Goal: Task Accomplishment & Management: Use online tool/utility

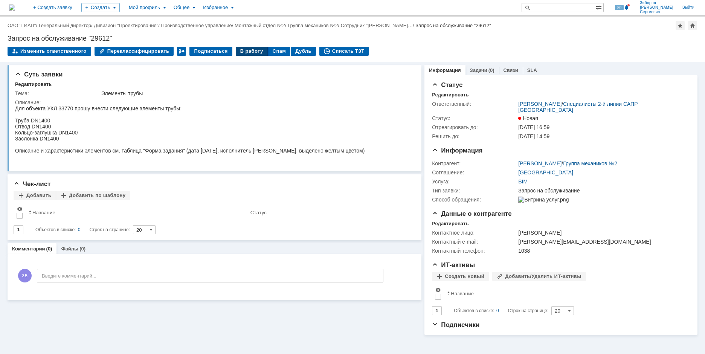
click at [245, 48] on div "В работу" at bounding box center [252, 51] width 32 height 9
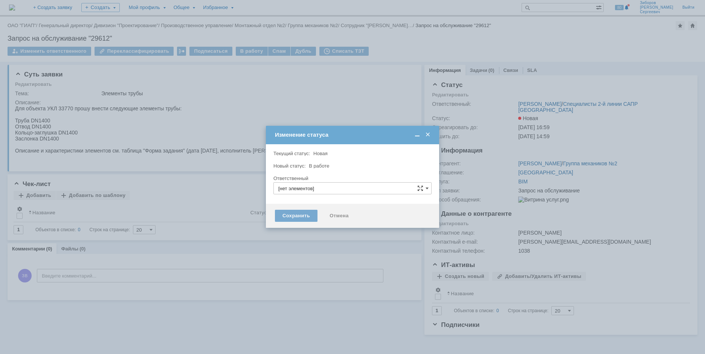
type input "[PERSON_NAME]"
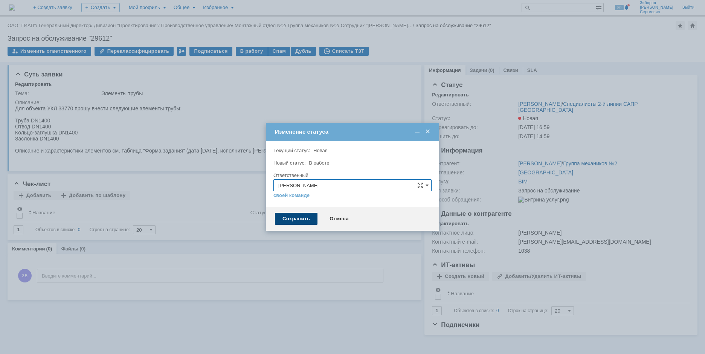
click at [305, 223] on div "Сохранить" at bounding box center [296, 219] width 43 height 12
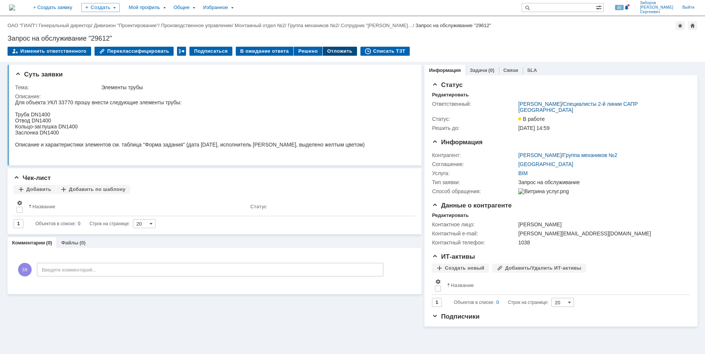
click at [331, 53] on div "Отложить" at bounding box center [340, 51] width 34 height 9
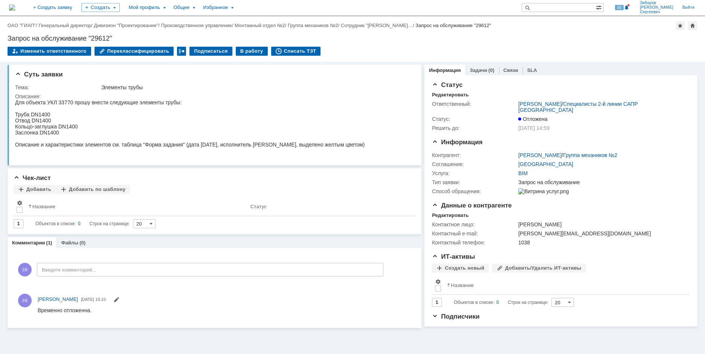
click at [15, 5] on img at bounding box center [12, 8] width 6 height 6
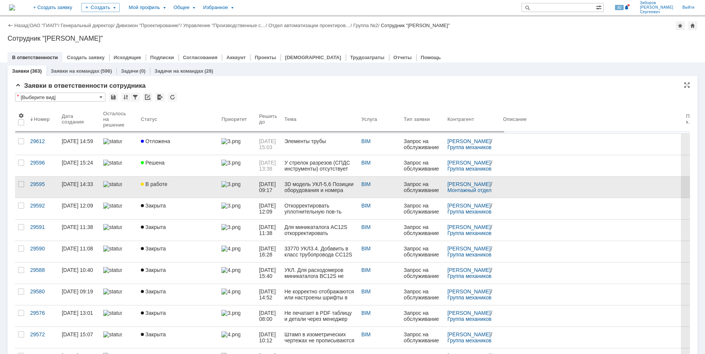
click at [145, 183] on span "В работе" at bounding box center [154, 184] width 26 height 6
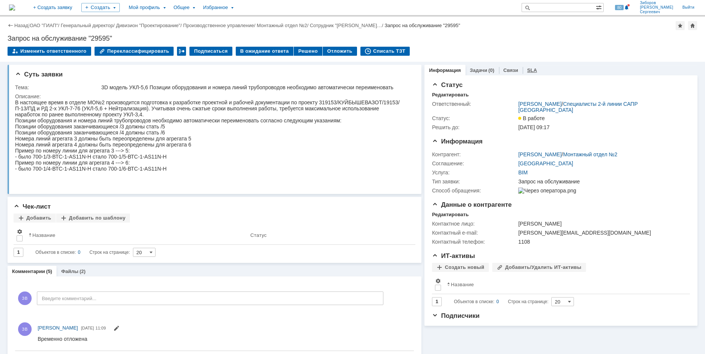
click at [528, 71] on link "SLA" at bounding box center [533, 70] width 10 height 6
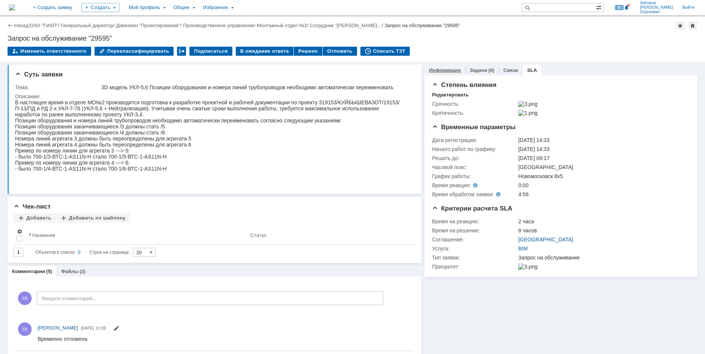
click at [438, 71] on link "Информация" at bounding box center [445, 70] width 32 height 6
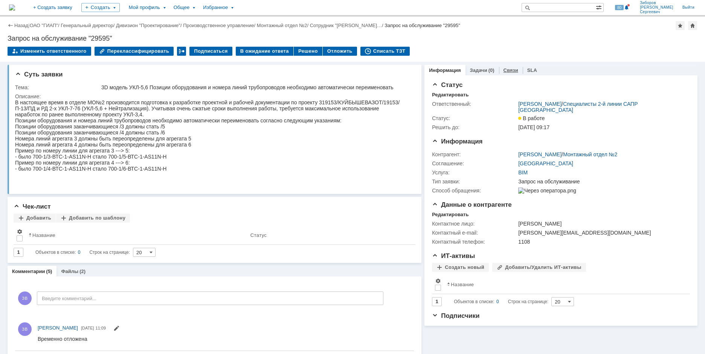
click at [506, 69] on link "Связи" at bounding box center [511, 70] width 15 height 6
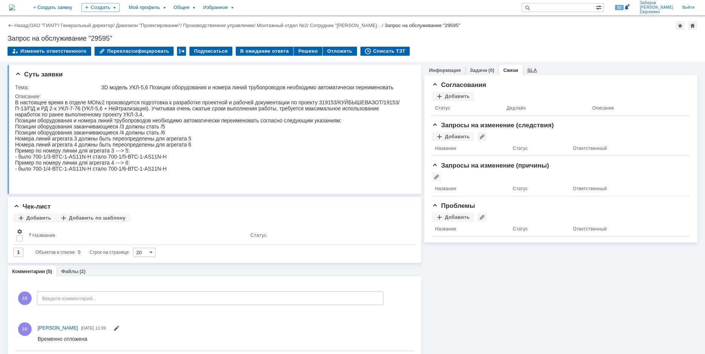
click at [528, 70] on link "SLA" at bounding box center [533, 70] width 10 height 6
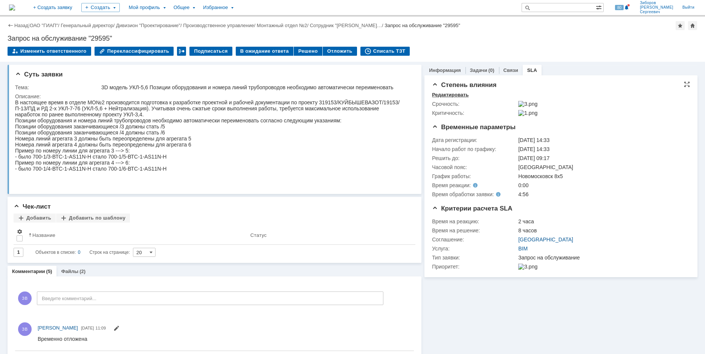
click at [450, 96] on div "Редактировать" at bounding box center [450, 95] width 37 height 6
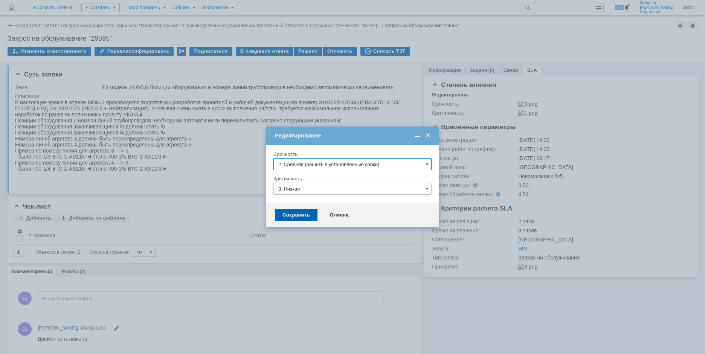
click at [327, 162] on input "2. Средняя (решить в установленные сроки)" at bounding box center [353, 164] width 158 height 12
click at [317, 214] on span "3. Низкая (готовы подождать решение)" at bounding box center [352, 216] width 148 height 6
type input "3. Низкая (готовы подождать решение)"
click at [299, 213] on div "Сохранить" at bounding box center [296, 215] width 43 height 12
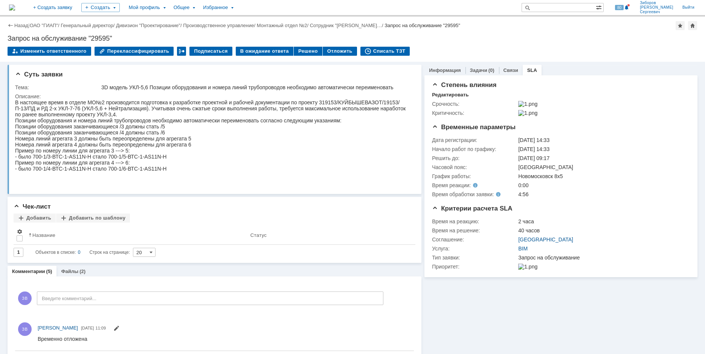
click at [15, 5] on img at bounding box center [12, 8] width 6 height 6
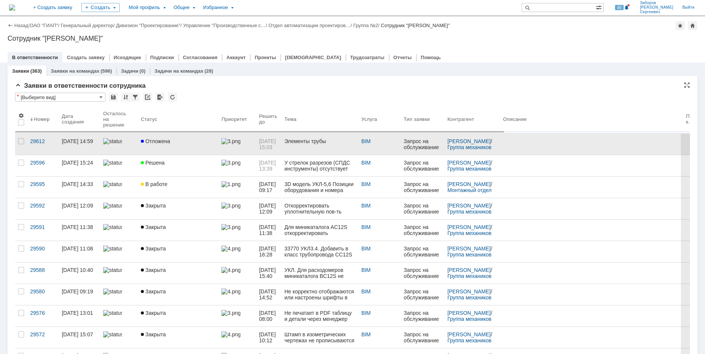
click at [157, 141] on span "Отложена" at bounding box center [155, 141] width 29 height 6
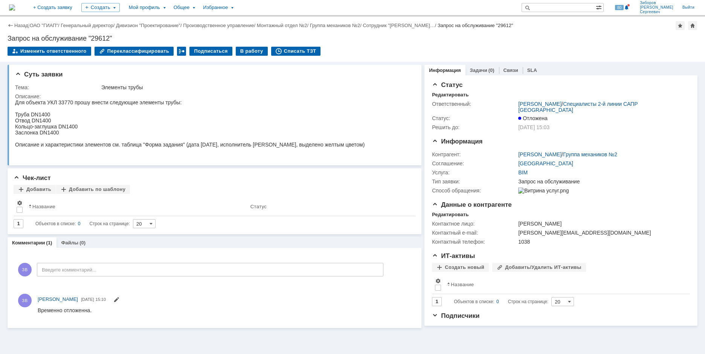
click at [245, 46] on div "Назад | ОАО "ГИАП" / Генеральный директор / Дивизион "Проектирование" / Произво…" at bounding box center [352, 39] width 705 height 45
click at [245, 50] on div "В работу" at bounding box center [252, 51] width 32 height 9
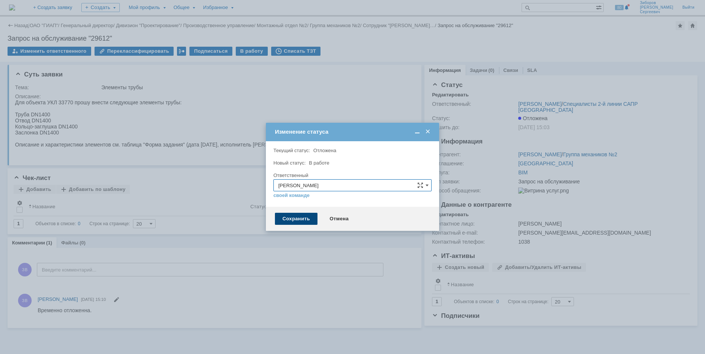
click at [292, 222] on div "Сохранить" at bounding box center [296, 219] width 43 height 12
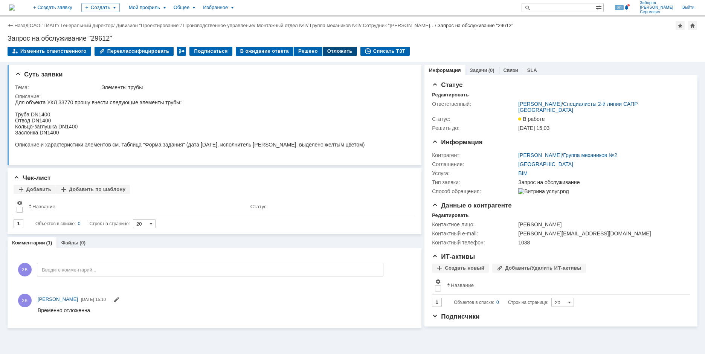
click at [326, 52] on div "Отложить" at bounding box center [340, 51] width 34 height 9
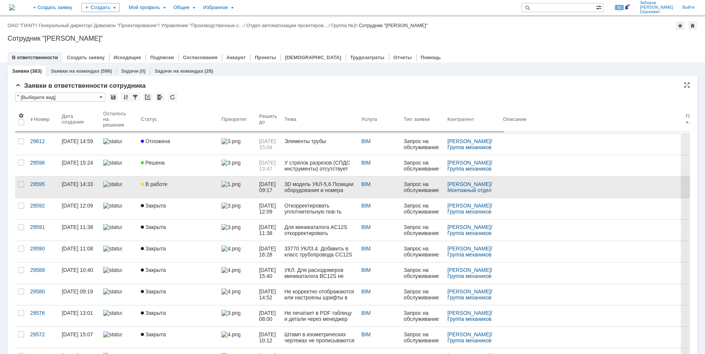
click at [188, 186] on div "В работе" at bounding box center [178, 184] width 75 height 6
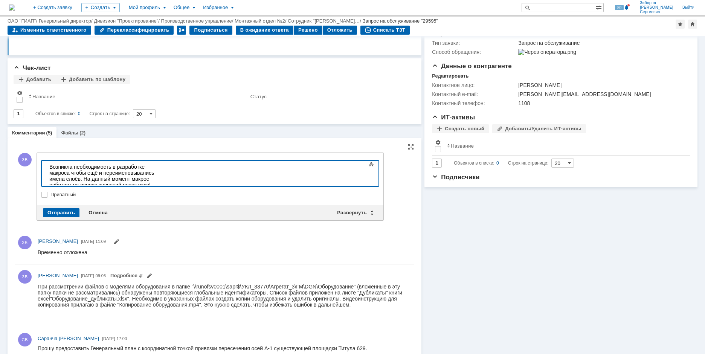
click at [156, 170] on div "Возникла необходимость в разработке макроса чтобы ещё и переименовывались имена…" at bounding box center [102, 188] width 107 height 48
click at [156, 179] on div "Возникла необходимость в разработке макроса чтобы ещё и переименовывались имена…" at bounding box center [102, 188] width 107 height 48
drag, startPoint x: 286, startPoint y: 166, endPoint x: 361, endPoint y: 185, distance: 77.8
click at [159, 185] on html "Возникла необходимость в разработке макроса чтобы ещё и переименовывались имена…" at bounding box center [102, 194] width 113 height 66
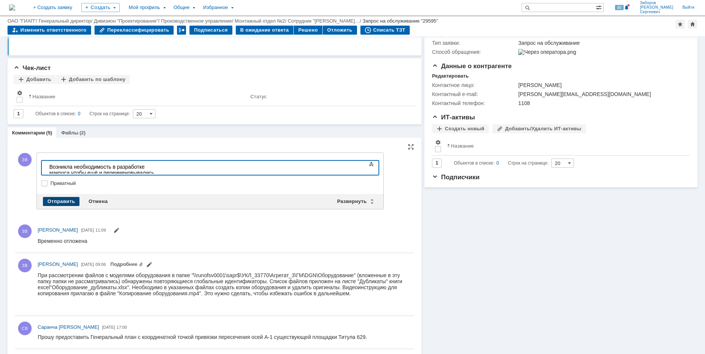
click at [61, 202] on div "Отправить" at bounding box center [61, 201] width 37 height 9
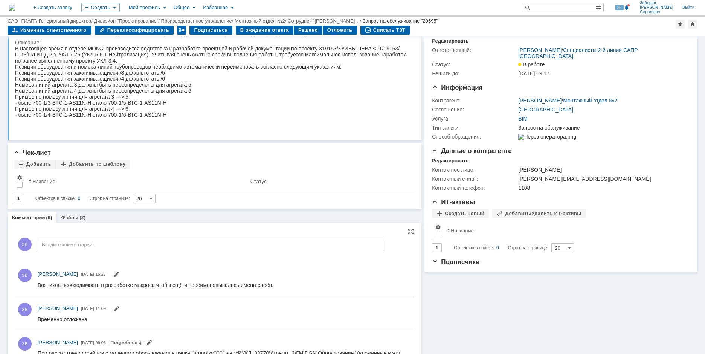
scroll to position [75, 0]
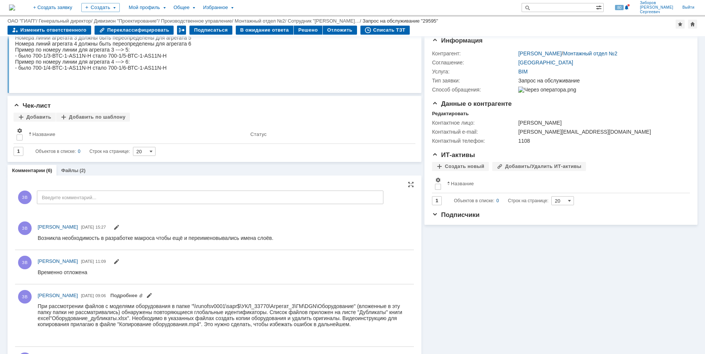
click at [106, 317] on div "При рассмотрении файлов с моделями оборудования в папке "\\runofsv0001\sapr$\УК…" at bounding box center [223, 315] width 370 height 24
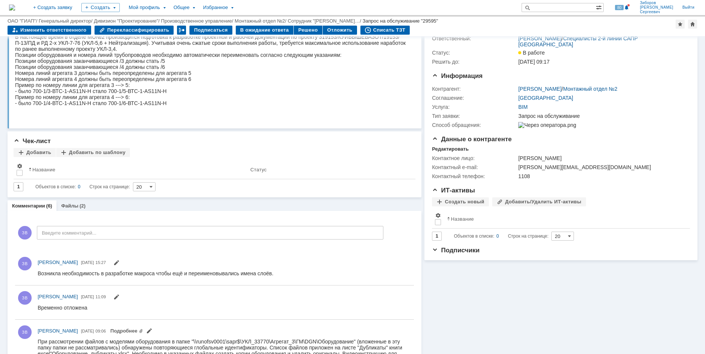
scroll to position [0, 0]
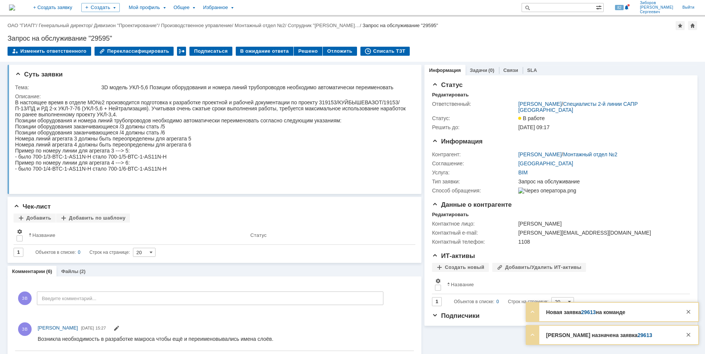
click at [15, 7] on img at bounding box center [12, 8] width 6 height 6
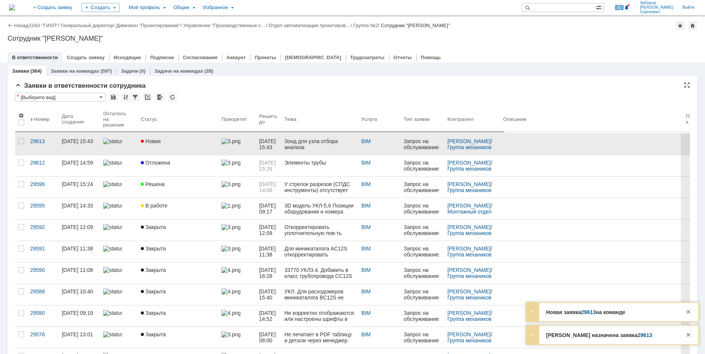
click at [169, 145] on link "Новая" at bounding box center [178, 144] width 81 height 21
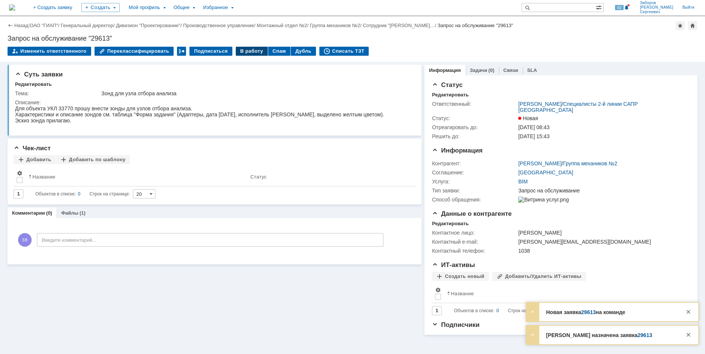
click at [249, 51] on div "В работу" at bounding box center [252, 51] width 32 height 9
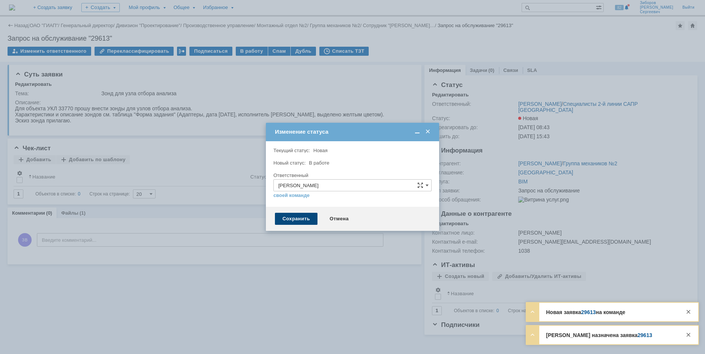
click at [298, 220] on div "Сохранить" at bounding box center [296, 219] width 43 height 12
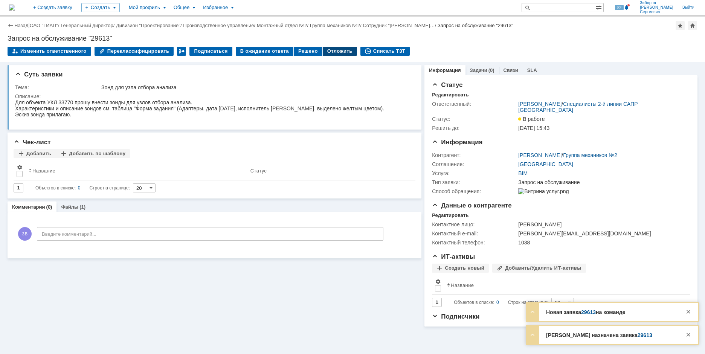
click at [331, 50] on div "Отложить" at bounding box center [340, 51] width 34 height 9
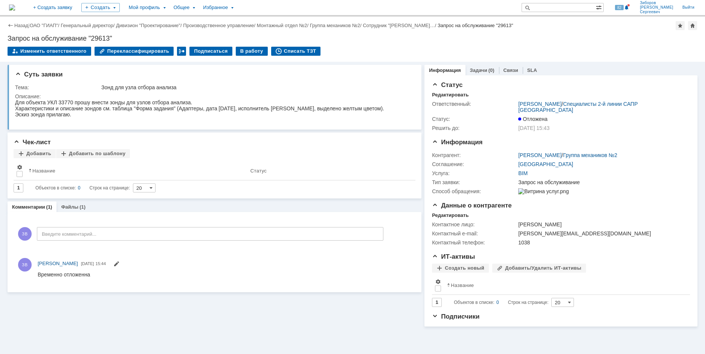
click at [15, 7] on img at bounding box center [12, 8] width 6 height 6
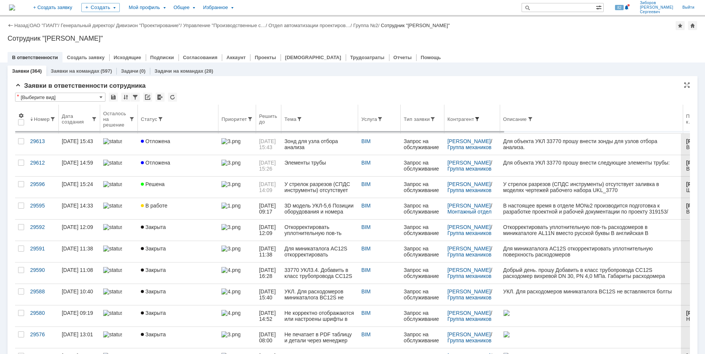
click at [480, 117] on span at bounding box center [477, 119] width 6 height 6
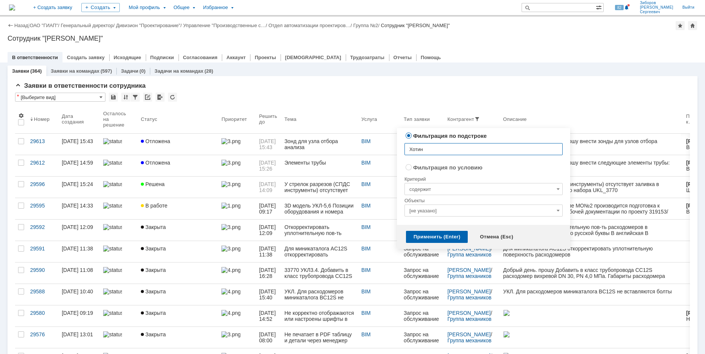
type input "Хотина"
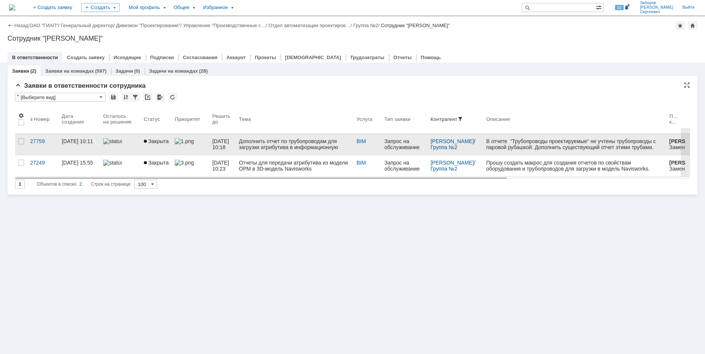
click at [127, 138] on div at bounding box center [120, 141] width 35 height 6
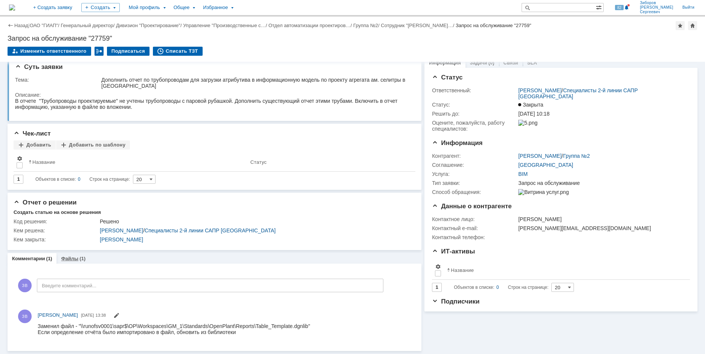
click at [80, 260] on div "(1)" at bounding box center [83, 259] width 6 height 6
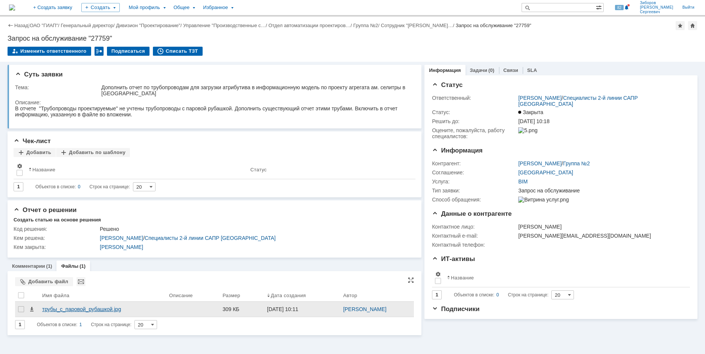
click at [78, 312] on div "трубы_с_паровой_рубашкой.jpg" at bounding box center [102, 309] width 121 height 6
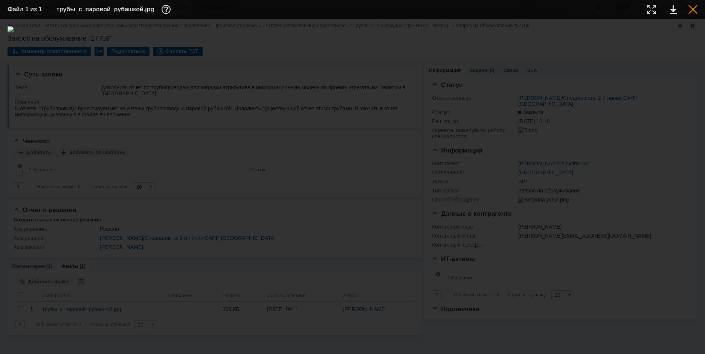
click at [695, 9] on div at bounding box center [693, 9] width 9 height 9
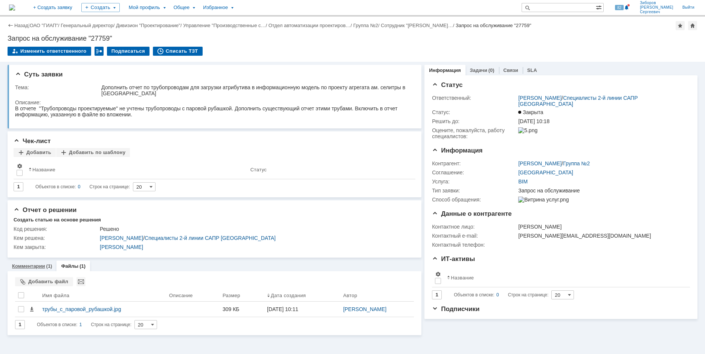
click at [40, 264] on link "Комментарии" at bounding box center [28, 266] width 33 height 6
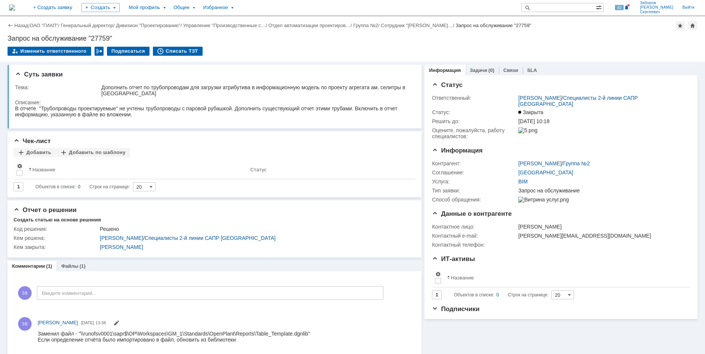
click at [15, 6] on img at bounding box center [12, 8] width 6 height 6
